Goal: Transaction & Acquisition: Purchase product/service

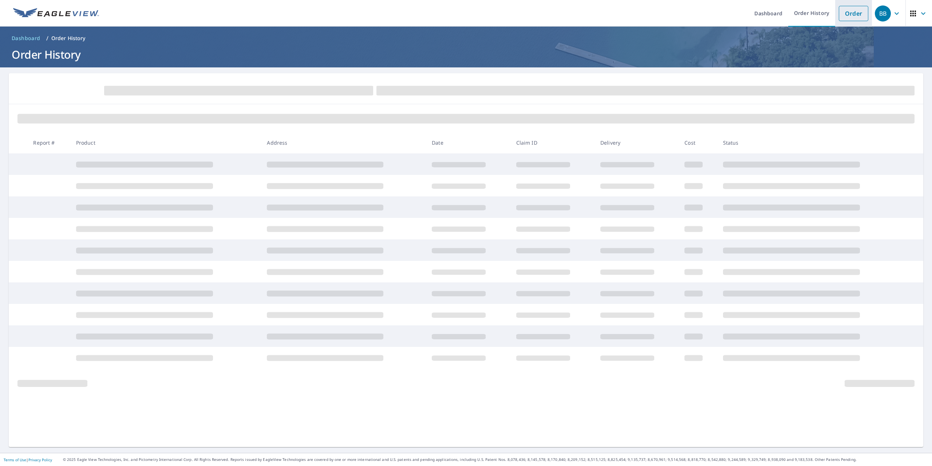
click at [850, 12] on link "Order" at bounding box center [853, 13] width 29 height 15
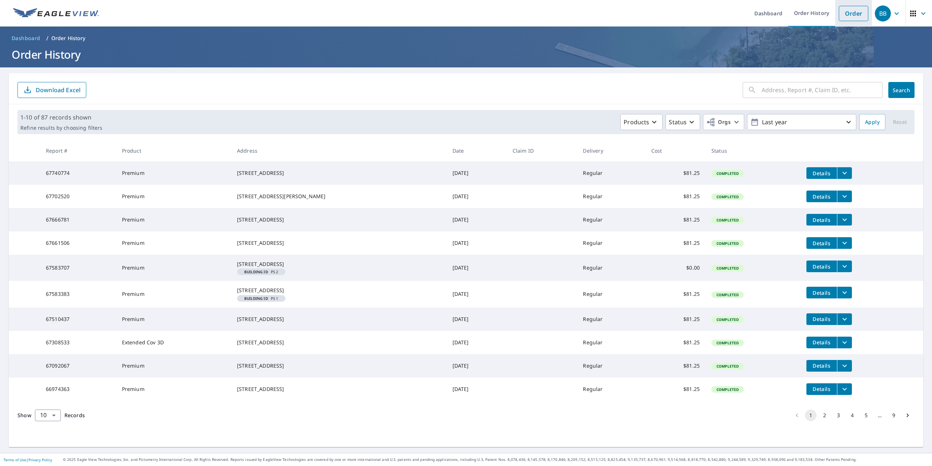
click at [847, 10] on link "Order" at bounding box center [853, 13] width 29 height 15
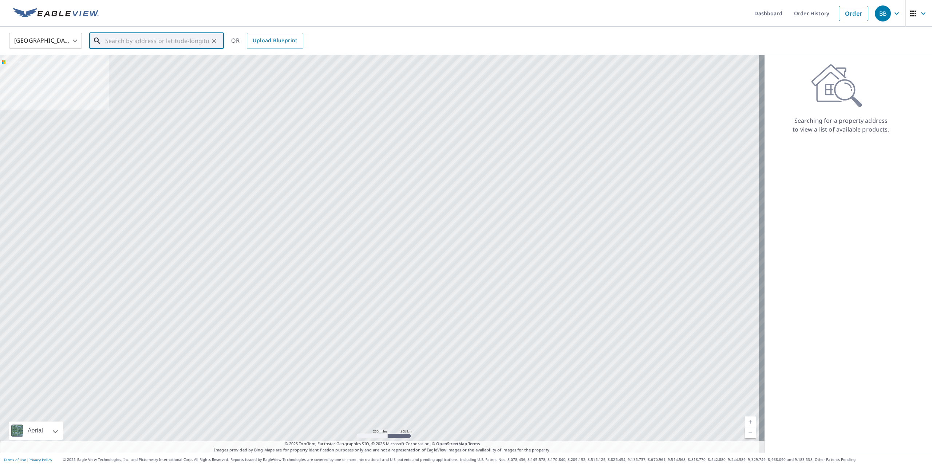
click at [120, 43] on input "text" at bounding box center [157, 41] width 104 height 20
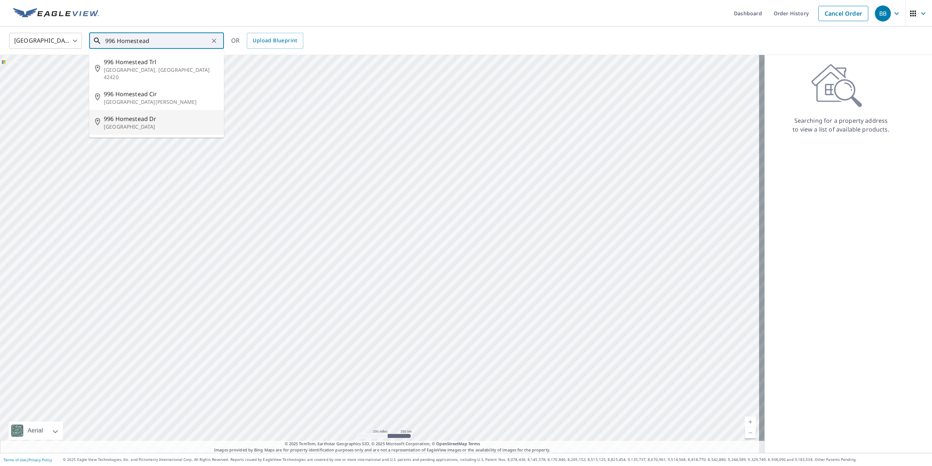
click at [139, 114] on span "996 Homestead Dr" at bounding box center [161, 118] width 114 height 9
type input "[STREET_ADDRESS]"
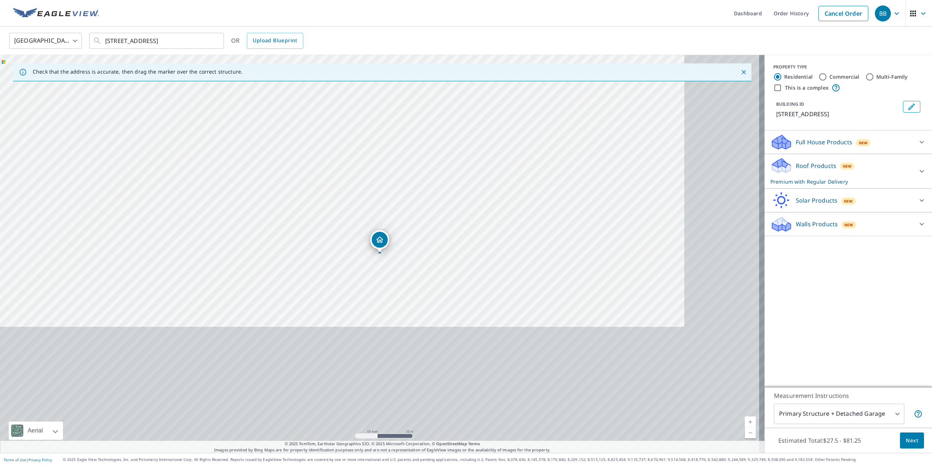
drag, startPoint x: 470, startPoint y: 309, endPoint x: 407, endPoint y: 4, distance: 310.8
click at [407, 4] on div "Dashboard Order History Cancel Order BB [GEOGRAPHIC_DATA] [GEOGRAPHIC_DATA] ​ […" at bounding box center [466, 233] width 932 height 466
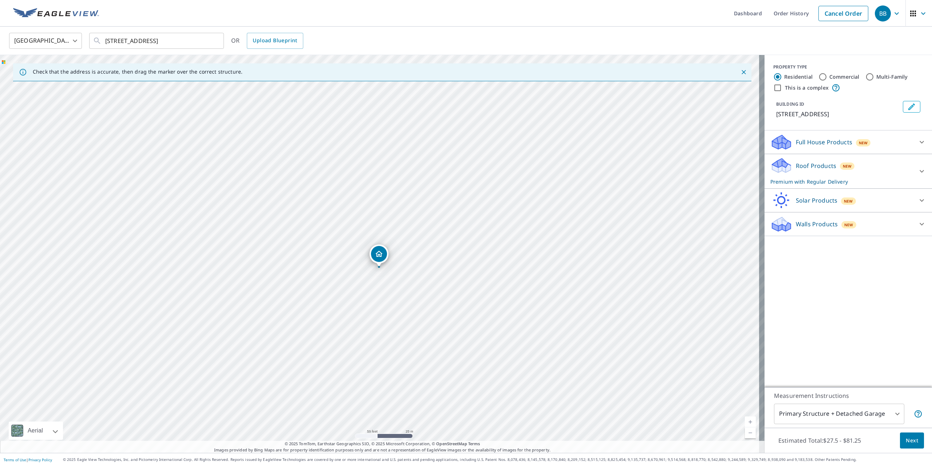
click at [417, 99] on div "[STREET_ADDRESS]" at bounding box center [382, 254] width 765 height 398
click at [911, 442] on span "Next" at bounding box center [912, 440] width 12 height 9
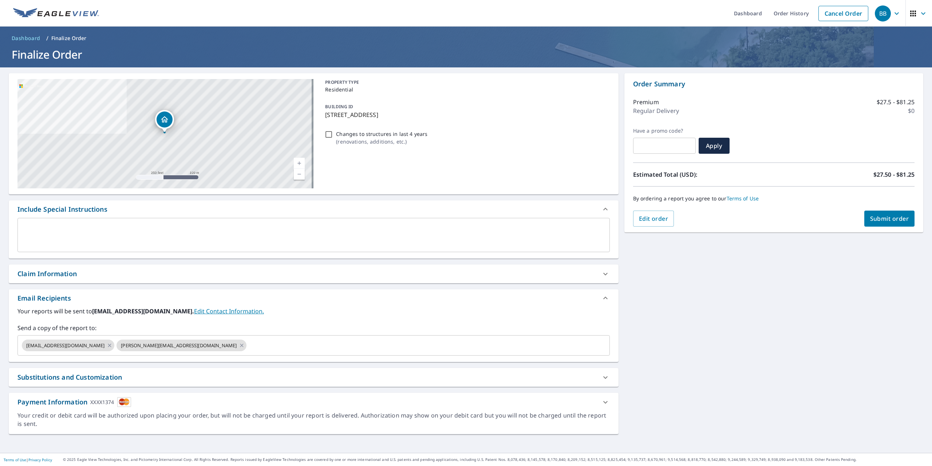
click at [883, 217] on span "Submit order" at bounding box center [889, 218] width 39 height 8
checkbox input "true"
